Goal: Obtain resource: Download file/media

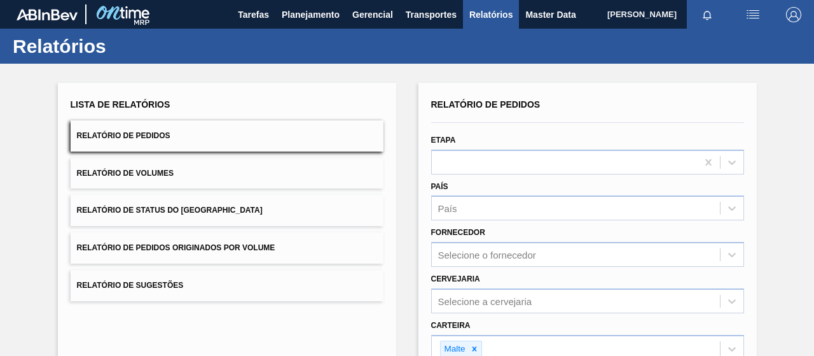
scroll to position [235, 0]
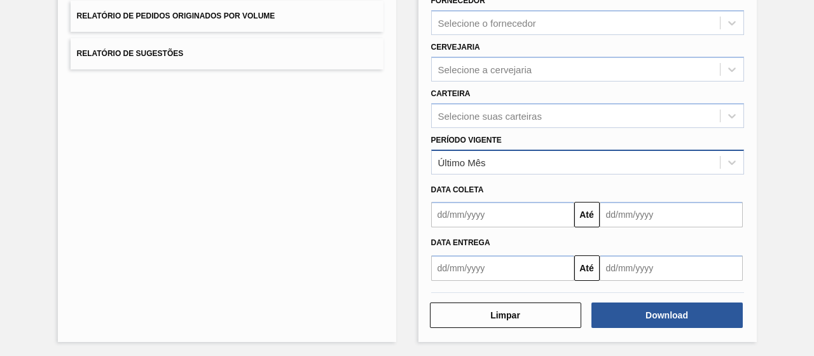
click at [473, 149] on div "Último Mês" at bounding box center [587, 161] width 313 height 25
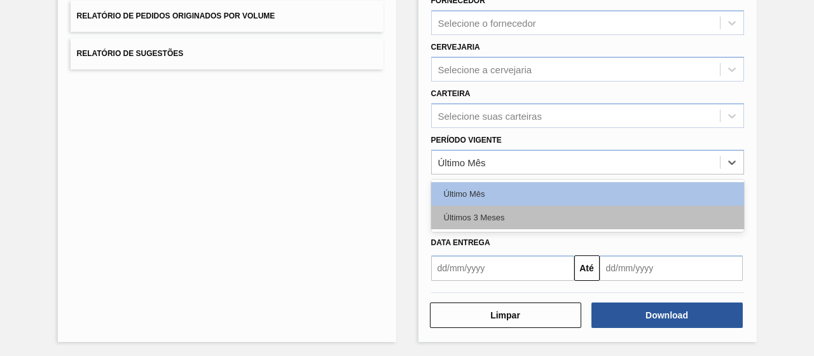
click at [471, 210] on div "Últimos 3 Meses" at bounding box center [587, 217] width 313 height 24
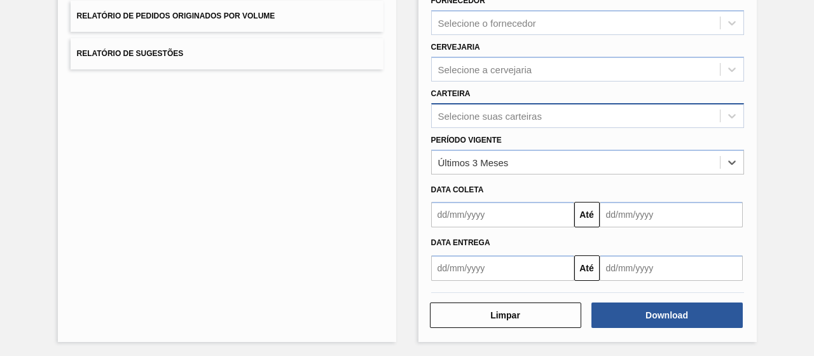
click at [457, 119] on div "Selecione suas carteiras" at bounding box center [490, 115] width 104 height 11
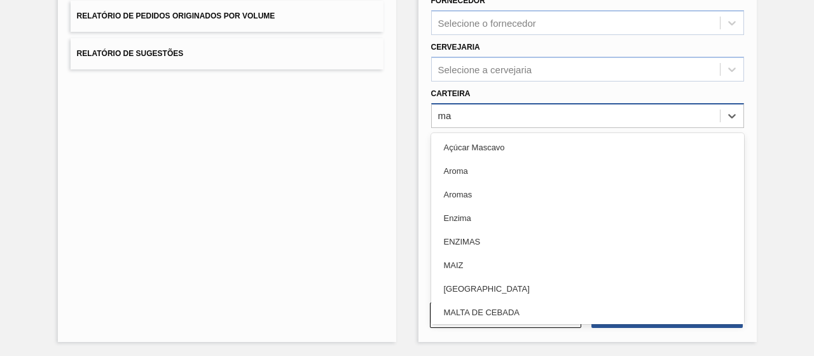
type input "mal"
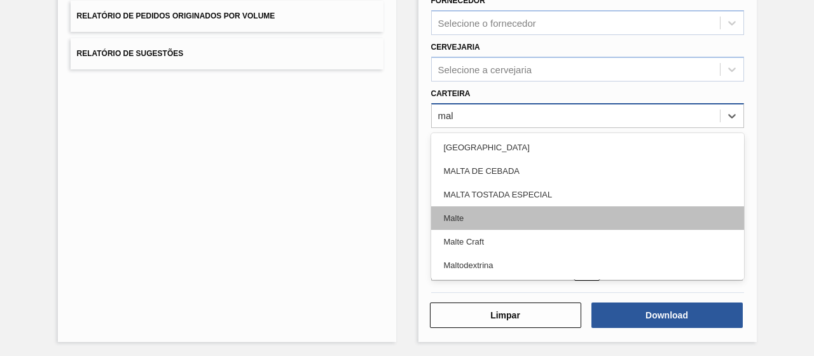
click at [483, 213] on div "Malte" at bounding box center [587, 218] width 313 height 24
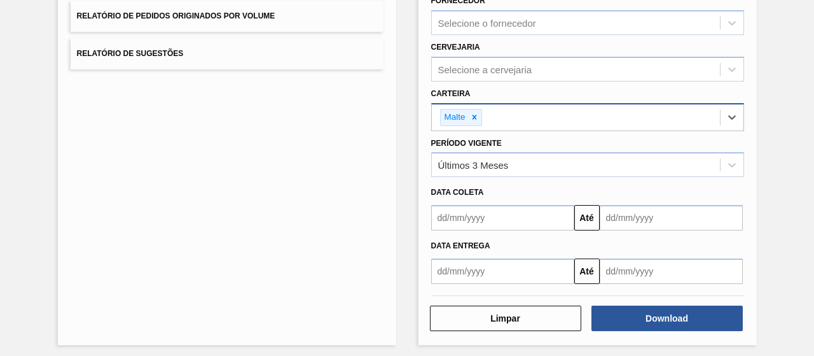
click at [494, 225] on input "text" at bounding box center [502, 217] width 143 height 25
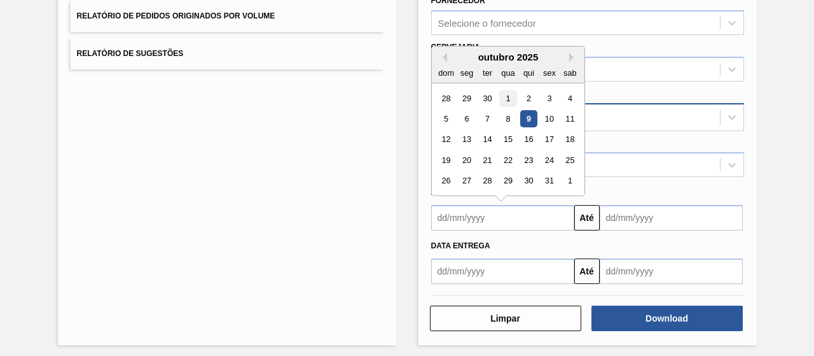
click at [510, 95] on div "1" at bounding box center [507, 98] width 17 height 17
type input "[DATE]"
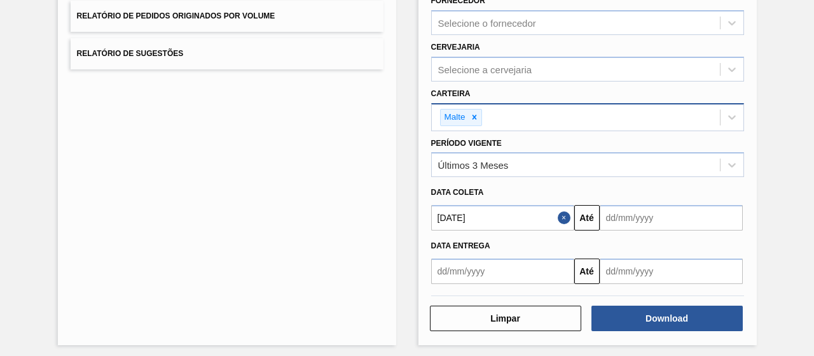
click at [649, 211] on input "text" at bounding box center [671, 217] width 143 height 25
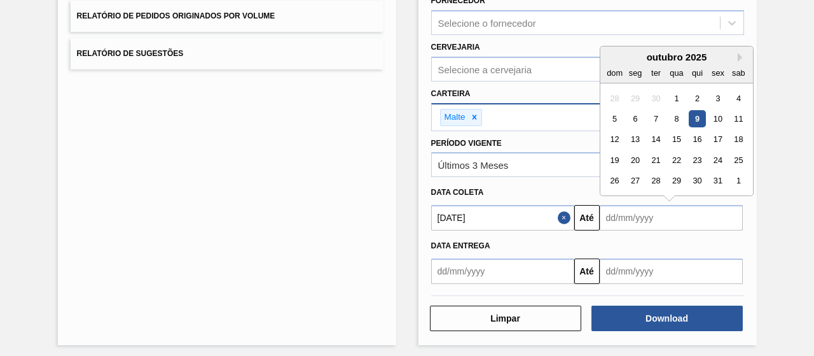
drag, startPoint x: 695, startPoint y: 113, endPoint x: 700, endPoint y: 155, distance: 41.7
click at [695, 114] on div "9" at bounding box center [696, 118] width 17 height 17
type input "[DATE]"
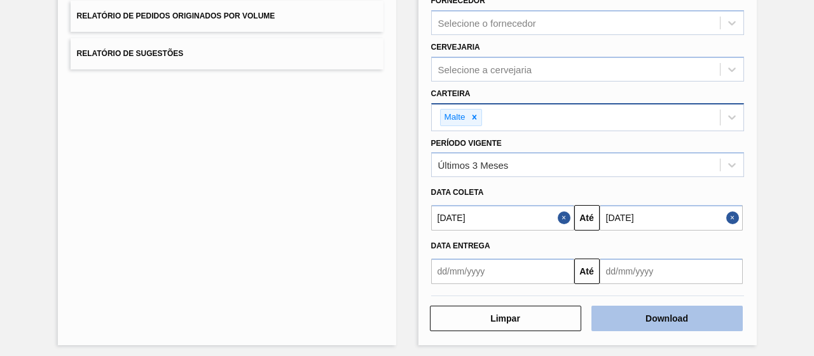
click at [667, 321] on button "Download" at bounding box center [667, 317] width 151 height 25
